Goal: Information Seeking & Learning: Learn about a topic

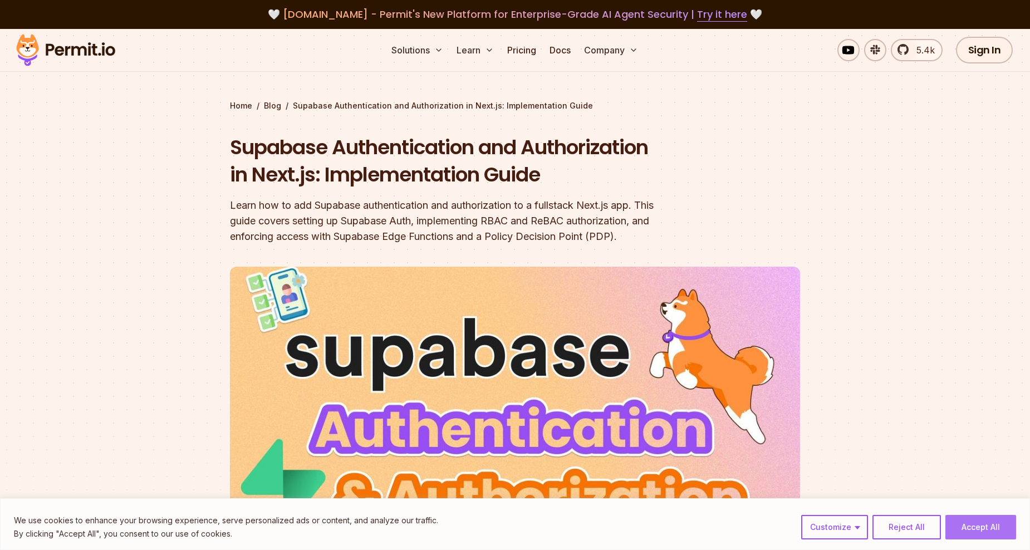
click at [977, 532] on button "Accept All" at bounding box center [980, 527] width 71 height 24
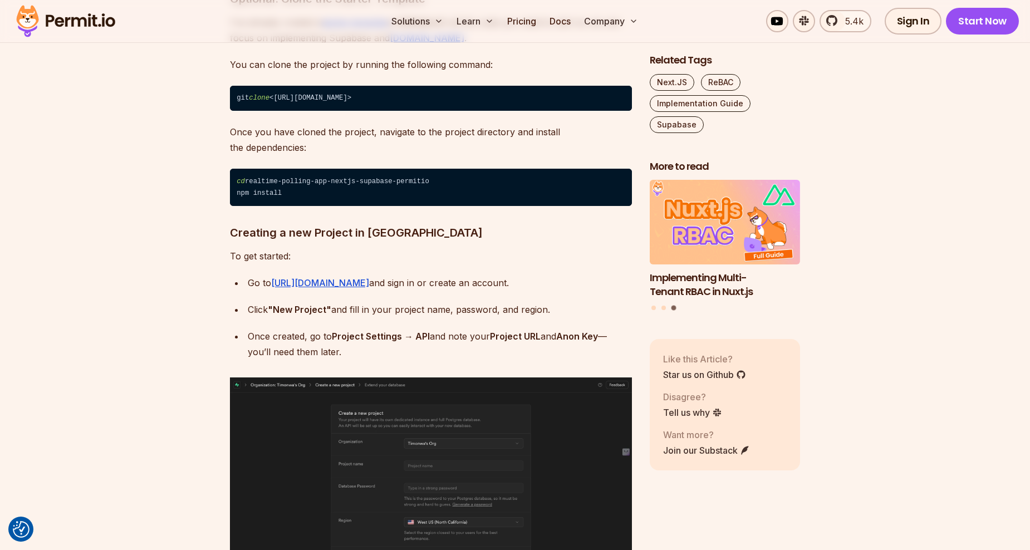
scroll to position [2116, 0]
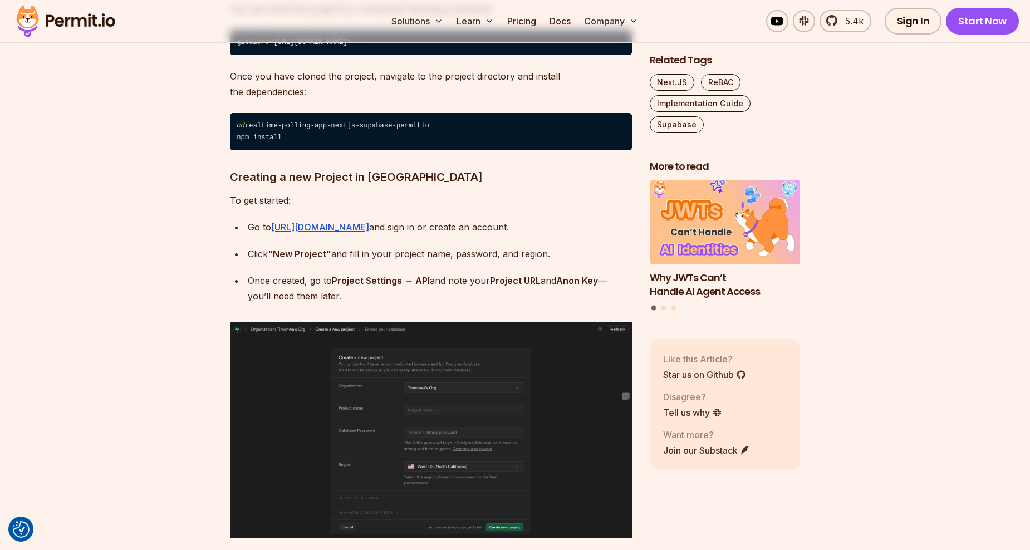
drag, startPoint x: 292, startPoint y: 84, endPoint x: 264, endPoint y: 87, distance: 27.5
click at [292, 84] on p "Once you have cloned the project, navigate to the project directory and install…" at bounding box center [431, 83] width 402 height 31
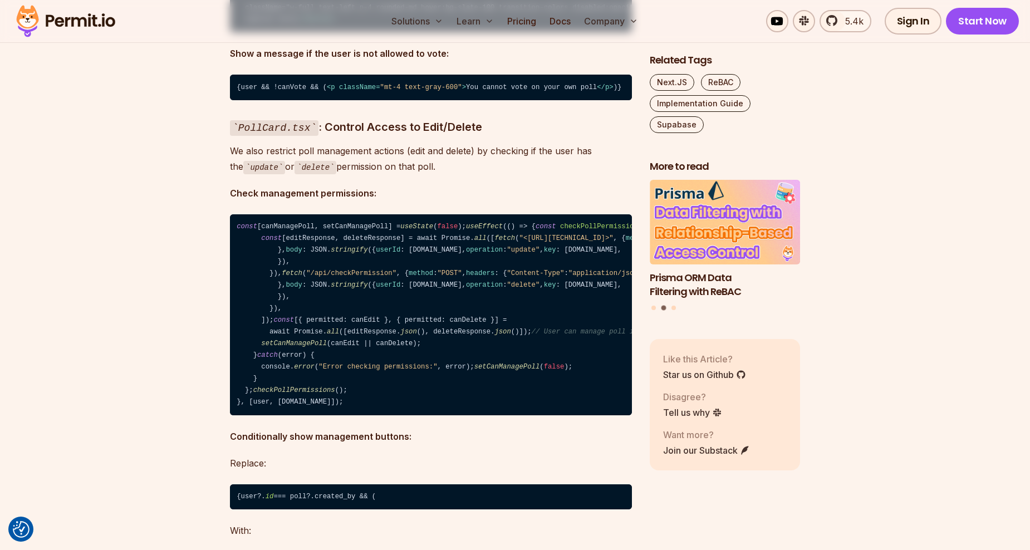
scroll to position [14810, 0]
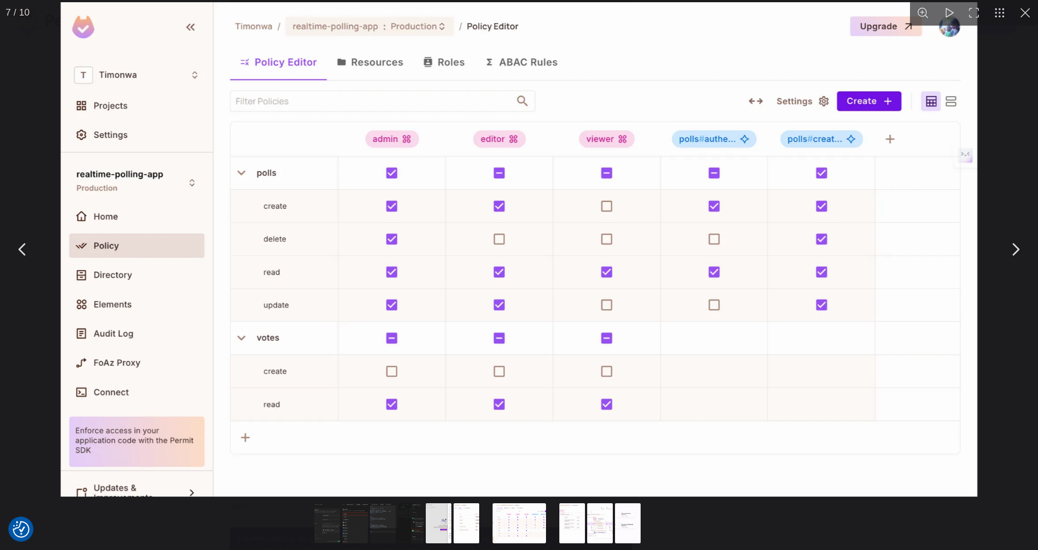
click at [1023, 14] on button "You can close this modal content with the ESC key" at bounding box center [1026, 13] width 26 height 26
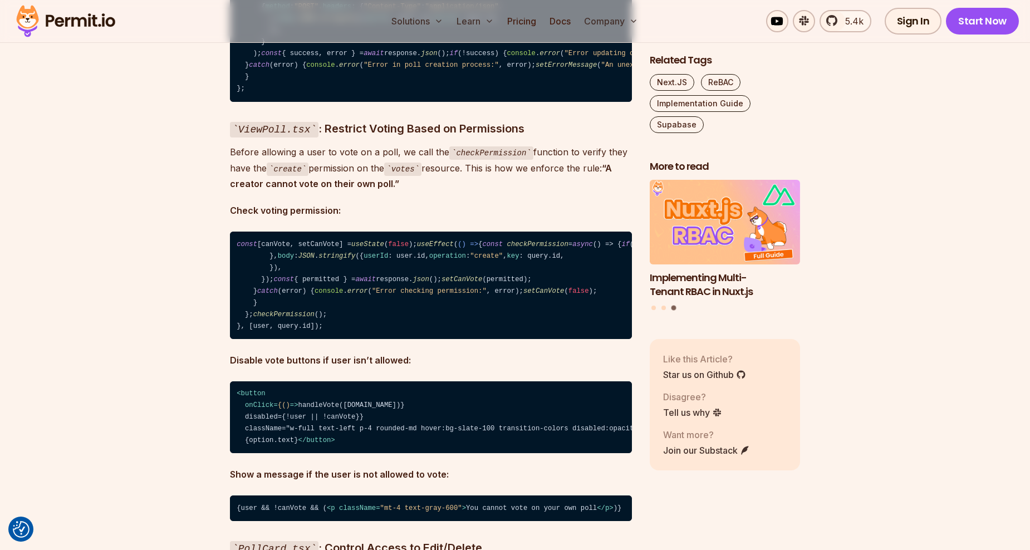
scroll to position [14198, 0]
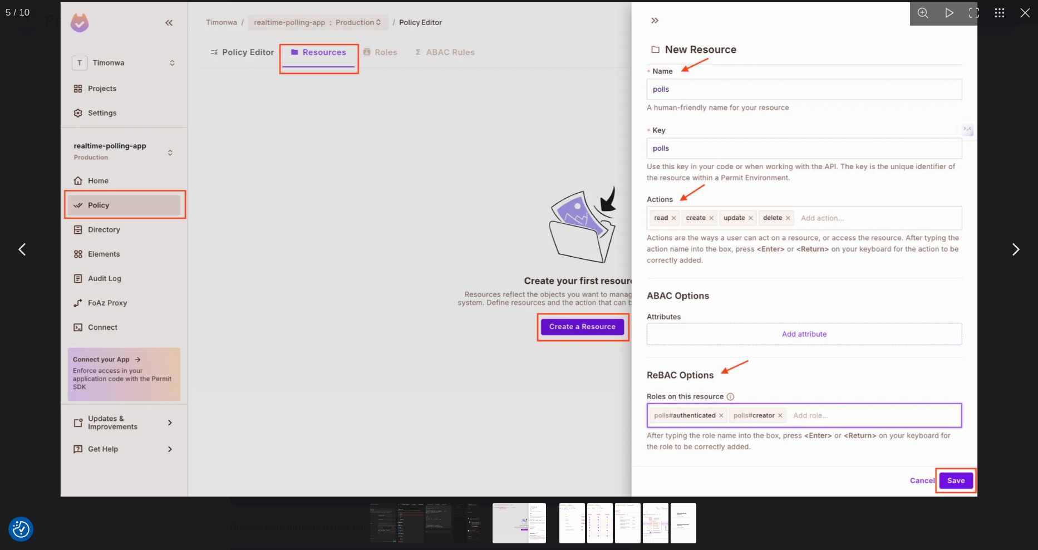
click at [1021, 11] on button "You can close this modal content with the ESC key" at bounding box center [1026, 13] width 26 height 26
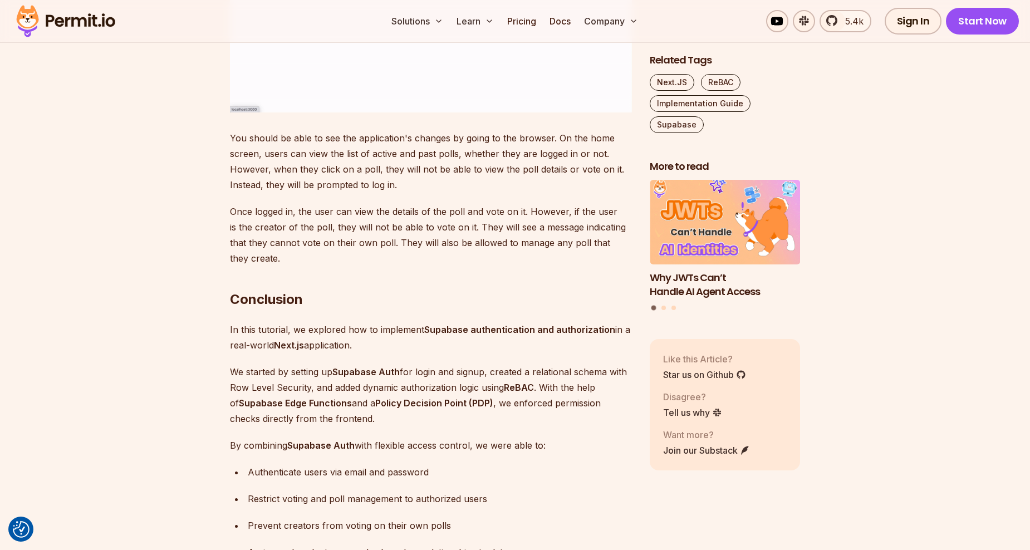
scroll to position [15701, 0]
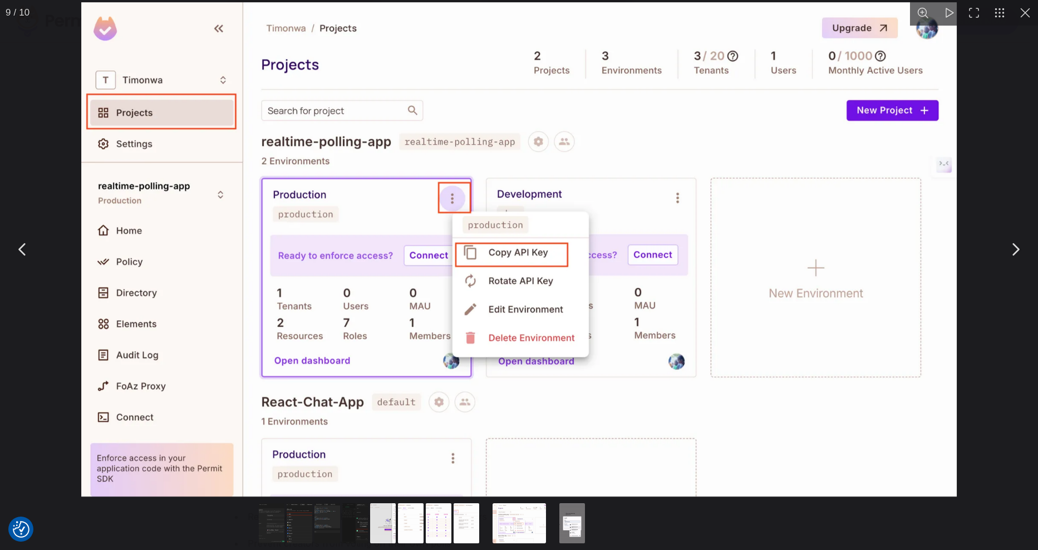
click at [1028, 15] on button "You can close this modal content with the ESC key" at bounding box center [1026, 13] width 26 height 26
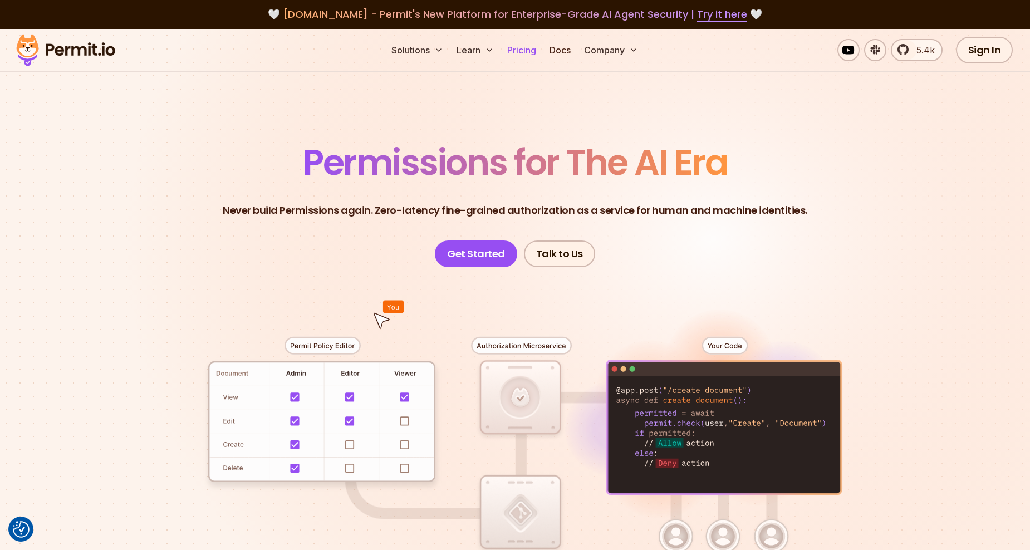
click at [528, 57] on link "Pricing" at bounding box center [522, 50] width 38 height 22
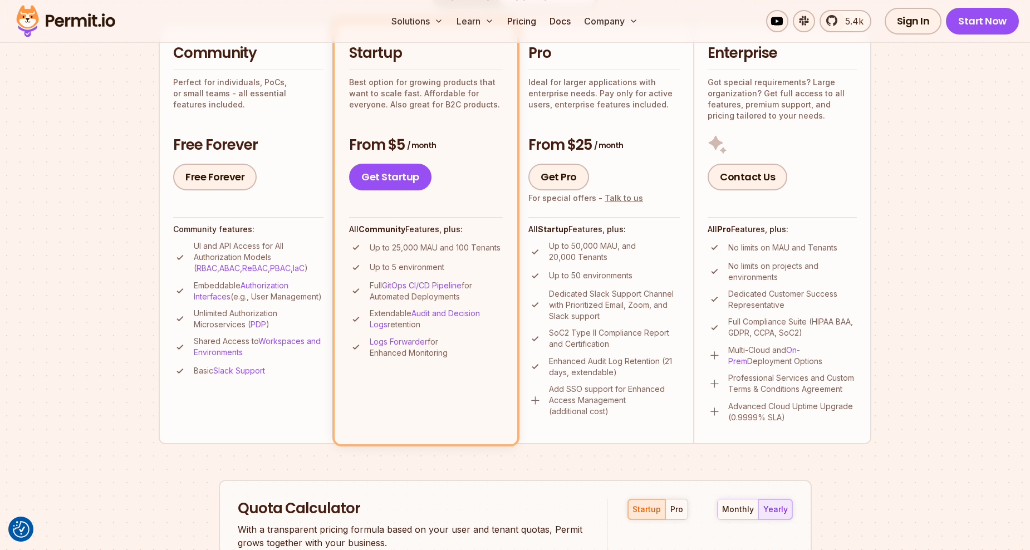
scroll to position [278, 0]
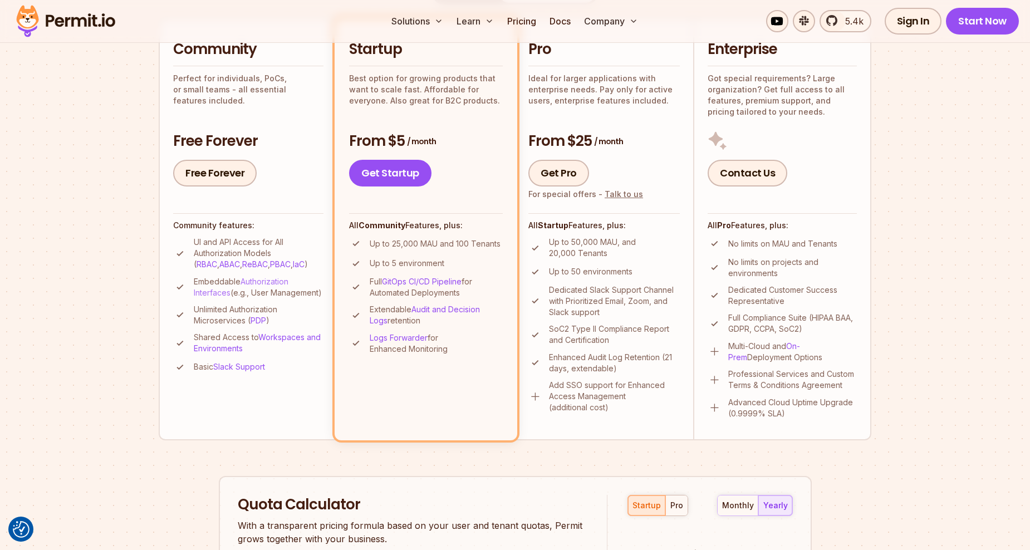
click at [218, 290] on link "Authorization Interfaces" at bounding box center [241, 287] width 95 height 21
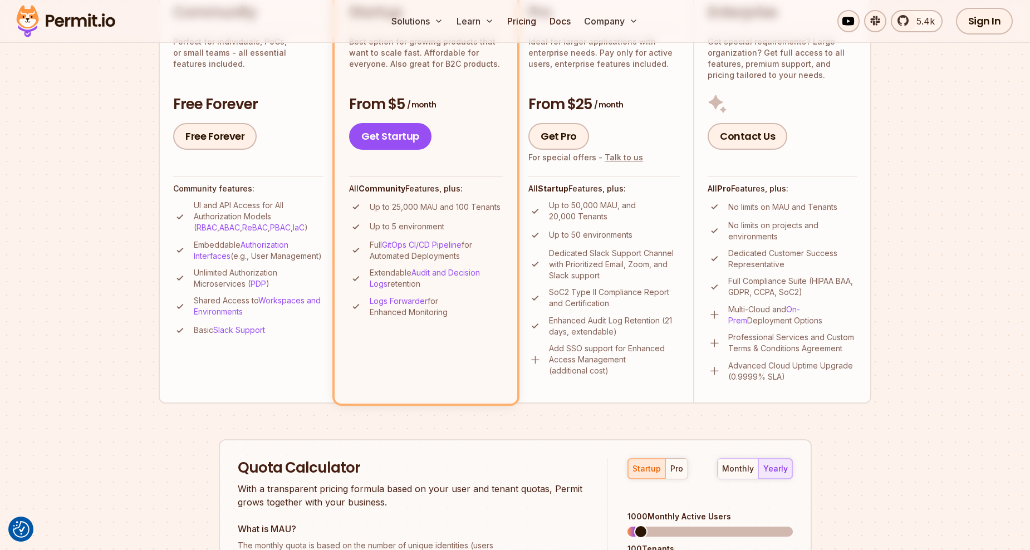
scroll to position [334, 0]
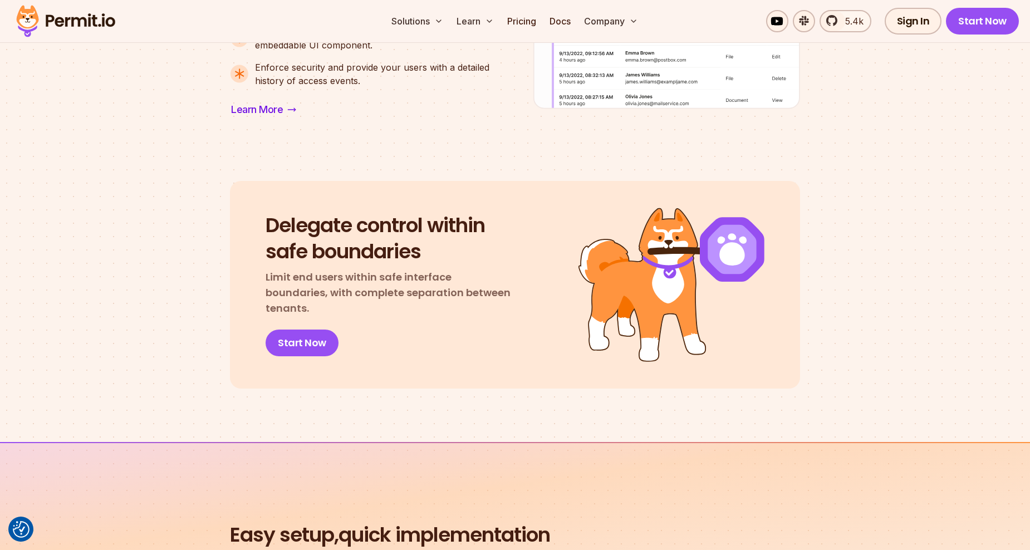
scroll to position [1169, 0]
